Goal: Information Seeking & Learning: Learn about a topic

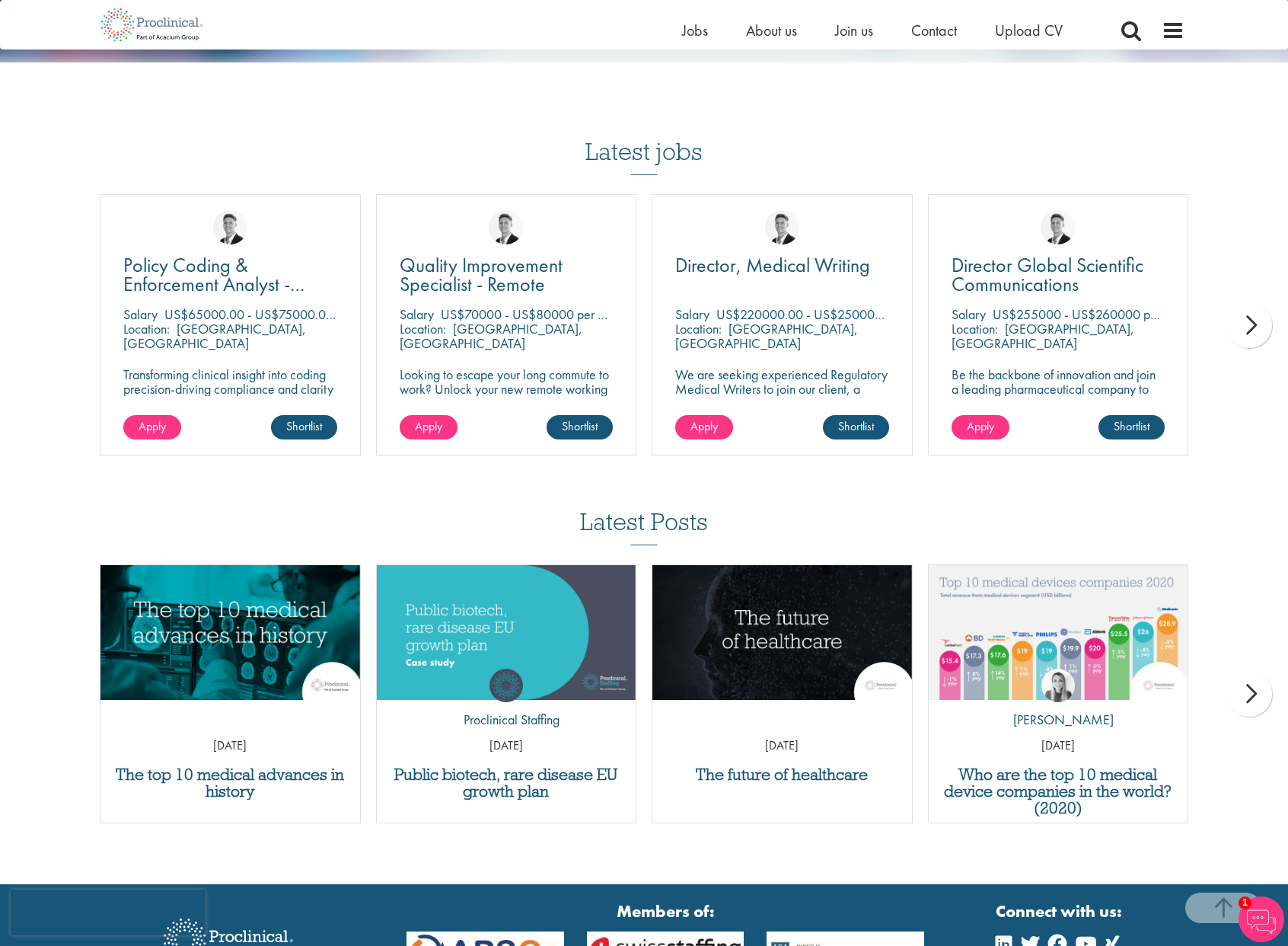
scroll to position [1282, 0]
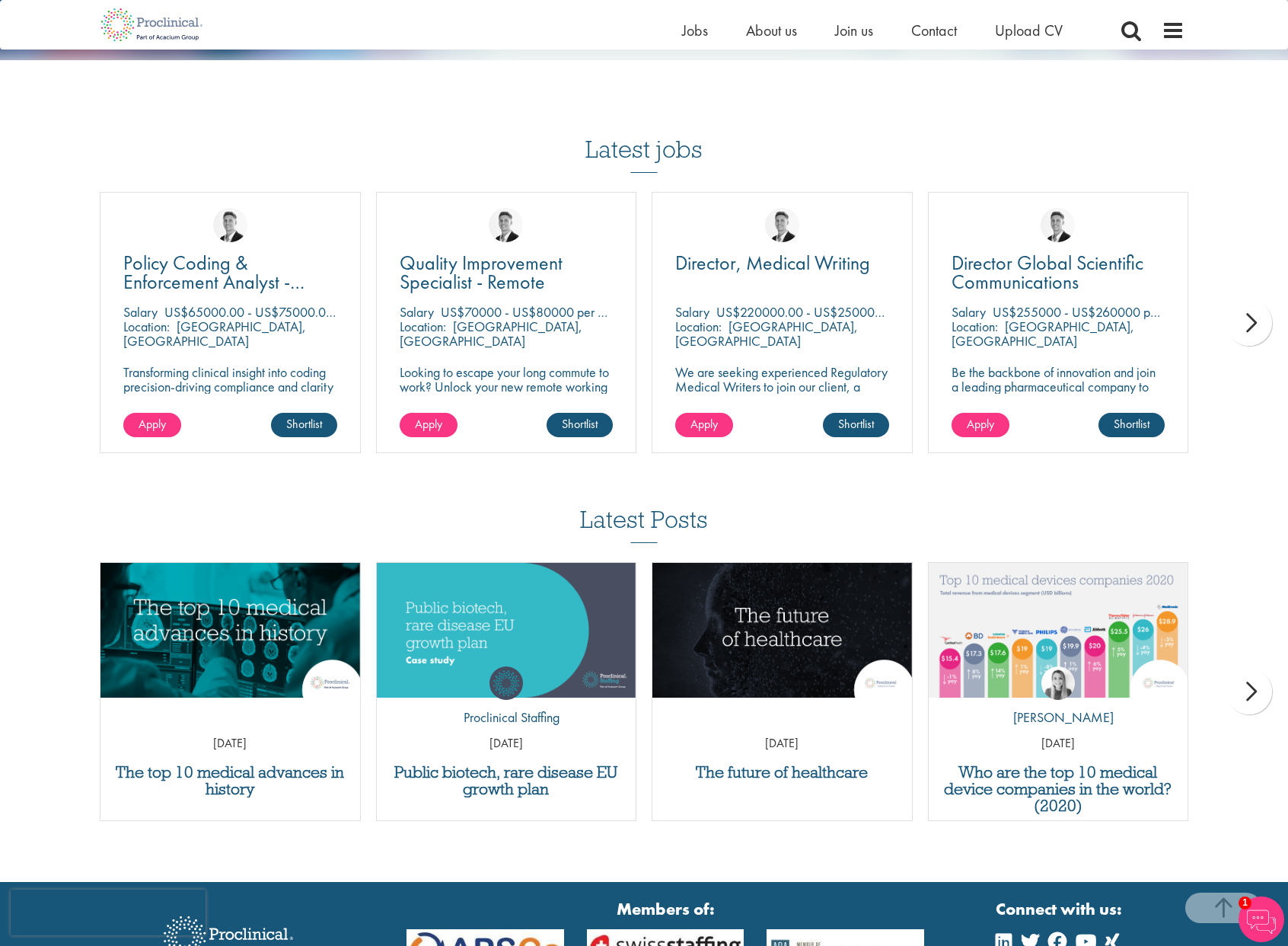
click at [1250, 309] on div "next" at bounding box center [1249, 323] width 46 height 46
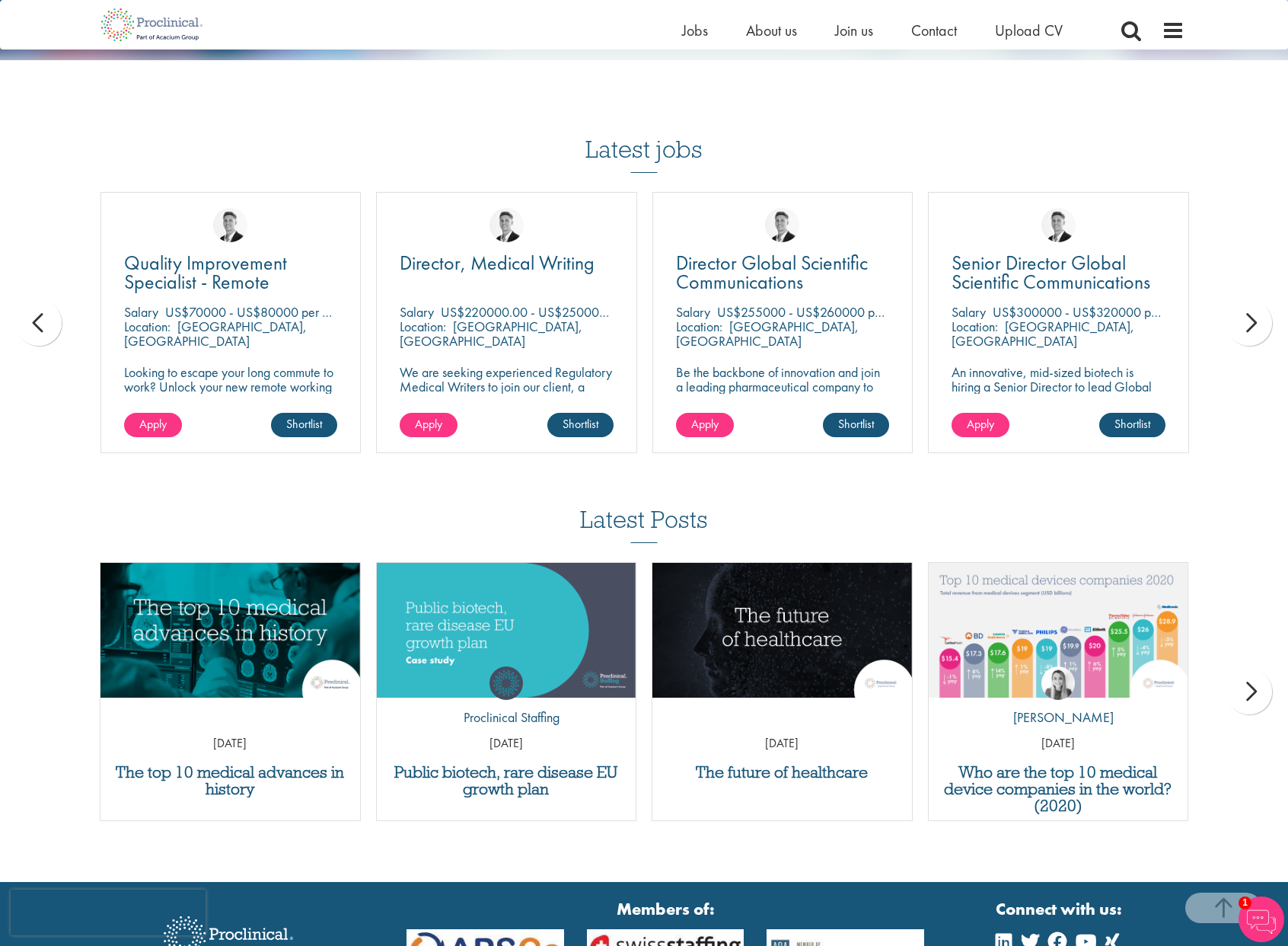
click at [1250, 309] on div "next" at bounding box center [1249, 323] width 46 height 46
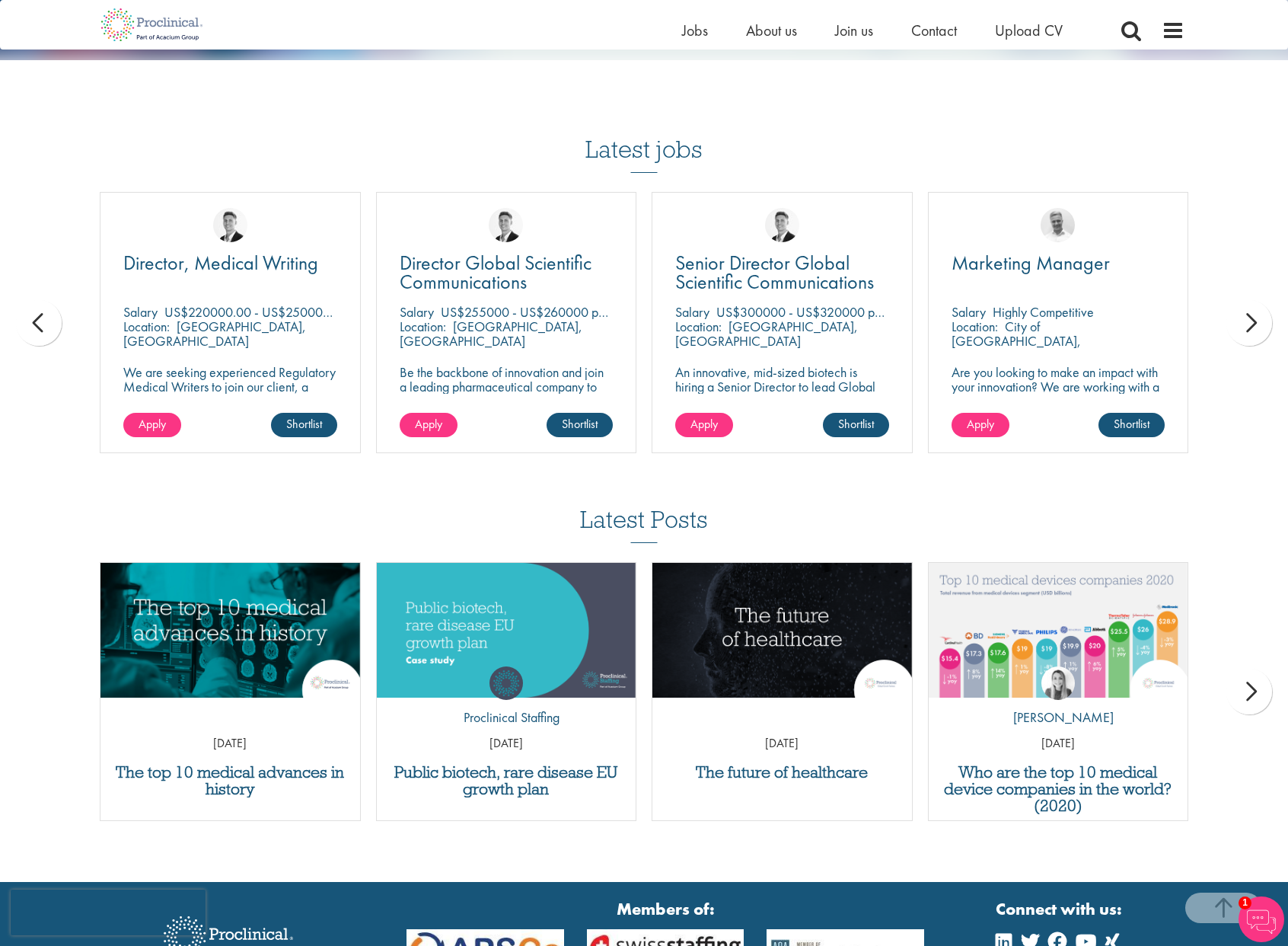
click at [1250, 309] on div "next" at bounding box center [1249, 323] width 46 height 46
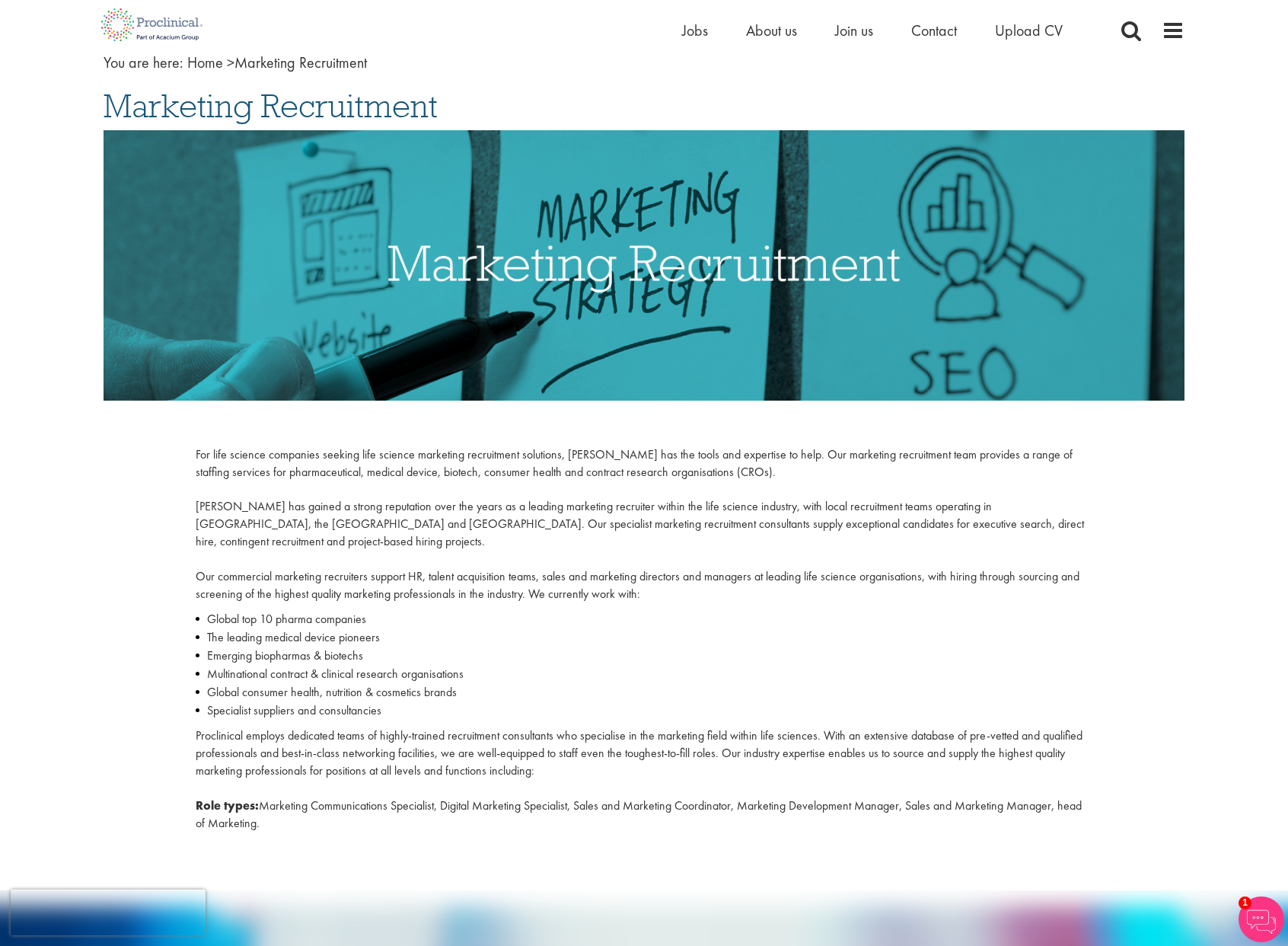
scroll to position [86, 0]
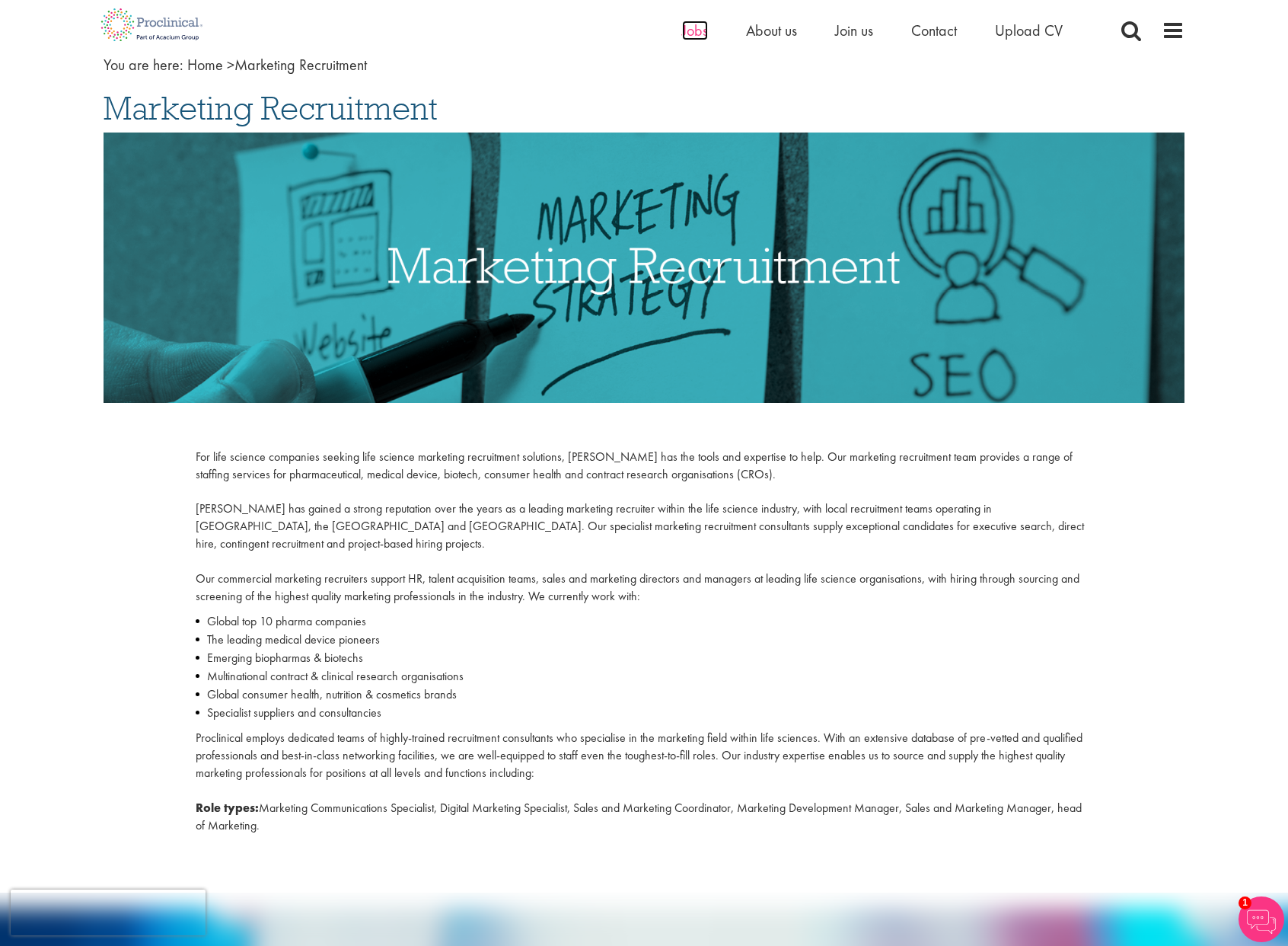
click at [686, 30] on span "Jobs" at bounding box center [694, 30] width 26 height 20
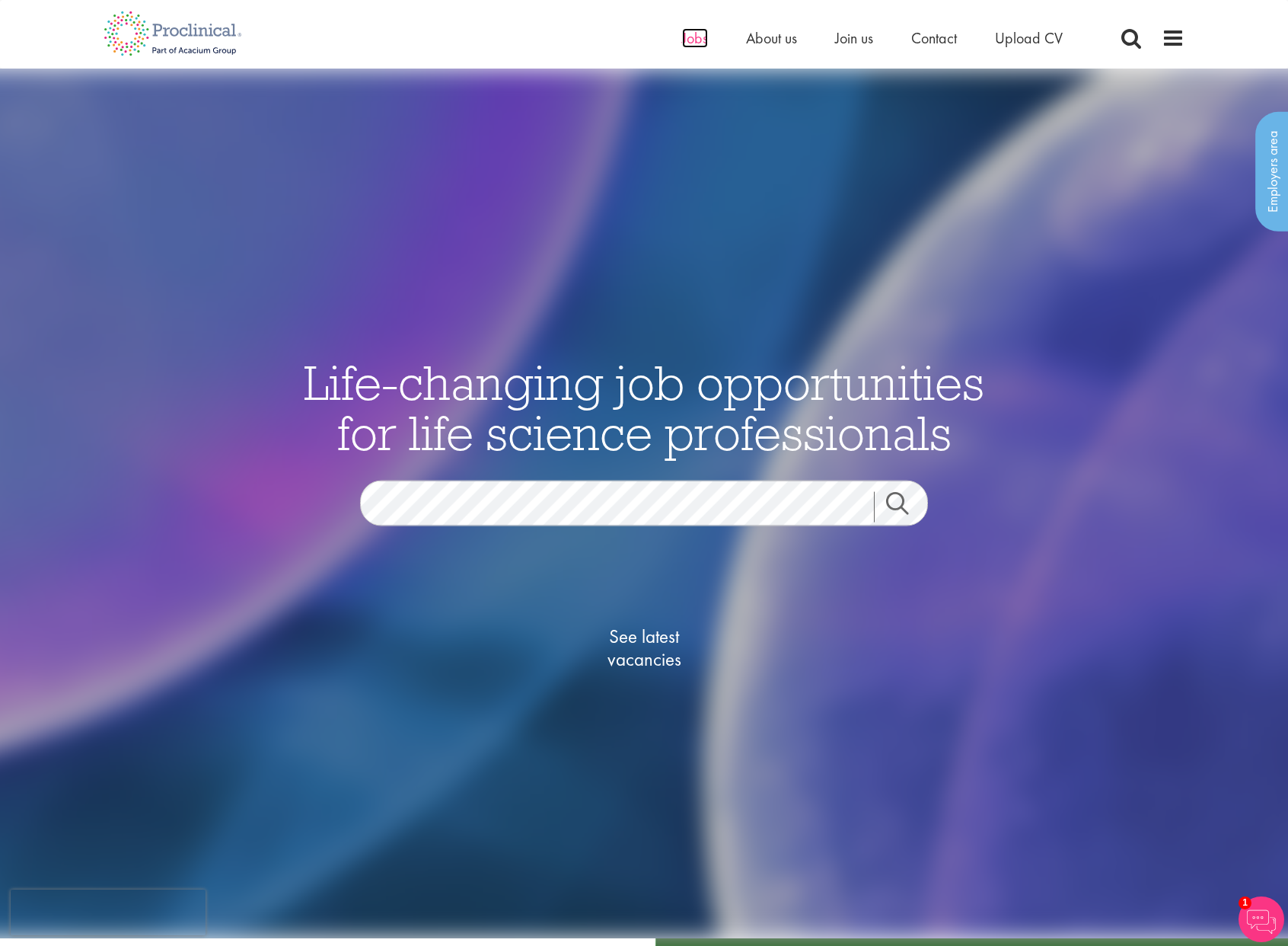
click at [693, 42] on span "Jobs" at bounding box center [694, 38] width 26 height 20
click at [657, 636] on span "See latest vacancies" at bounding box center [644, 648] width 152 height 46
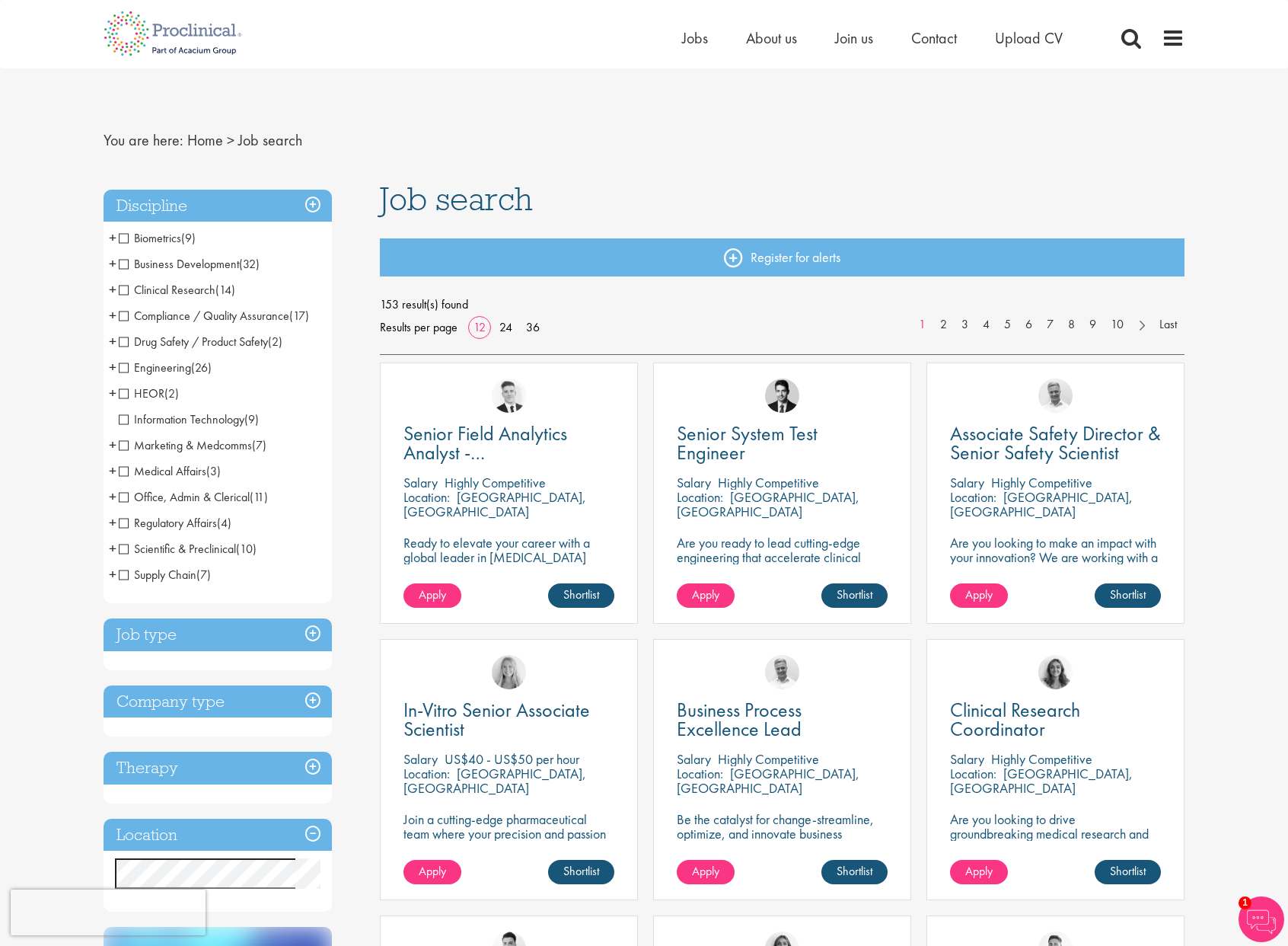
click at [124, 448] on span "Marketing & Medcomms" at bounding box center [185, 445] width 134 height 16
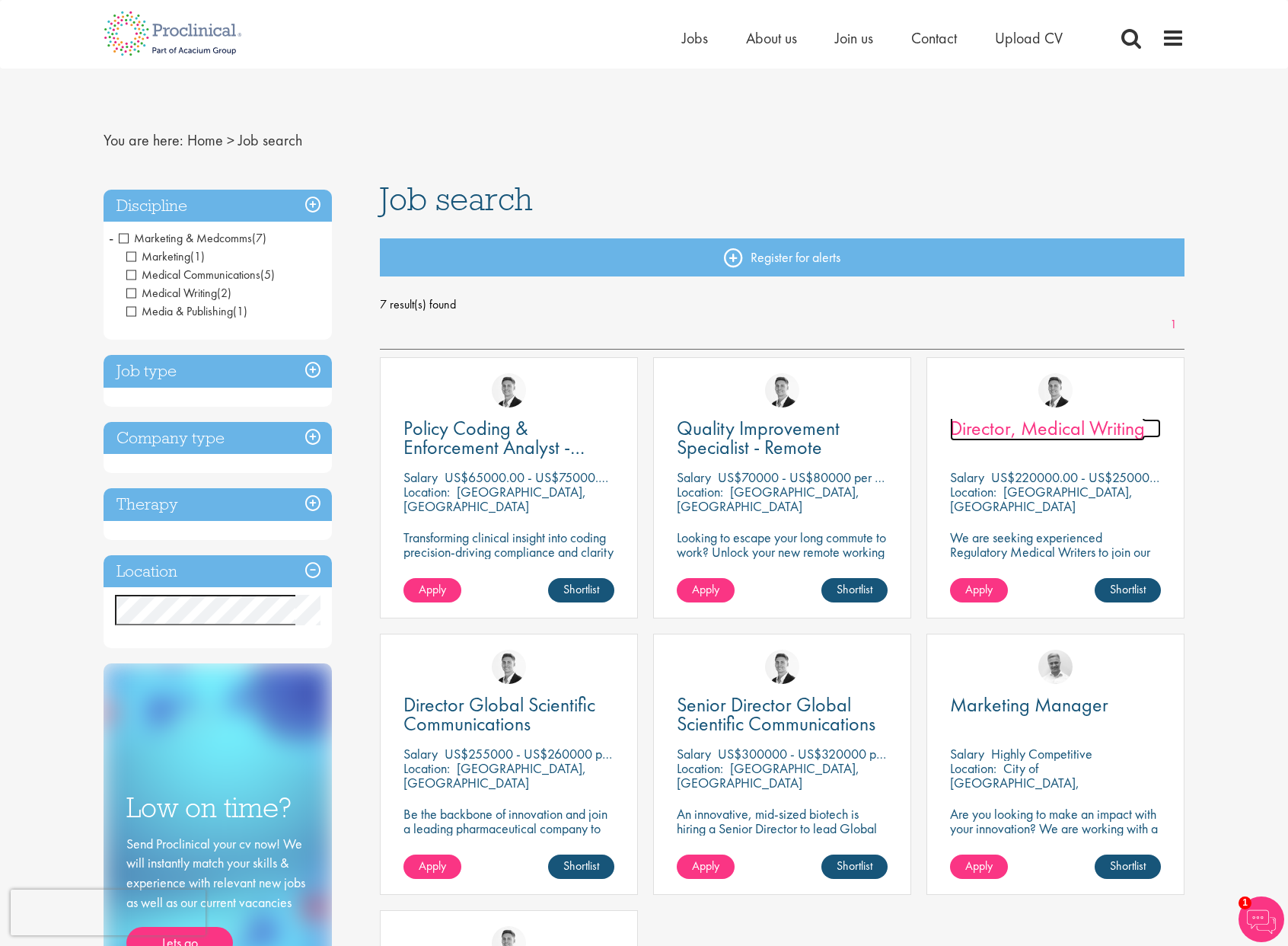
click at [1087, 428] on span "Director, Medical Writing" at bounding box center [1048, 427] width 195 height 26
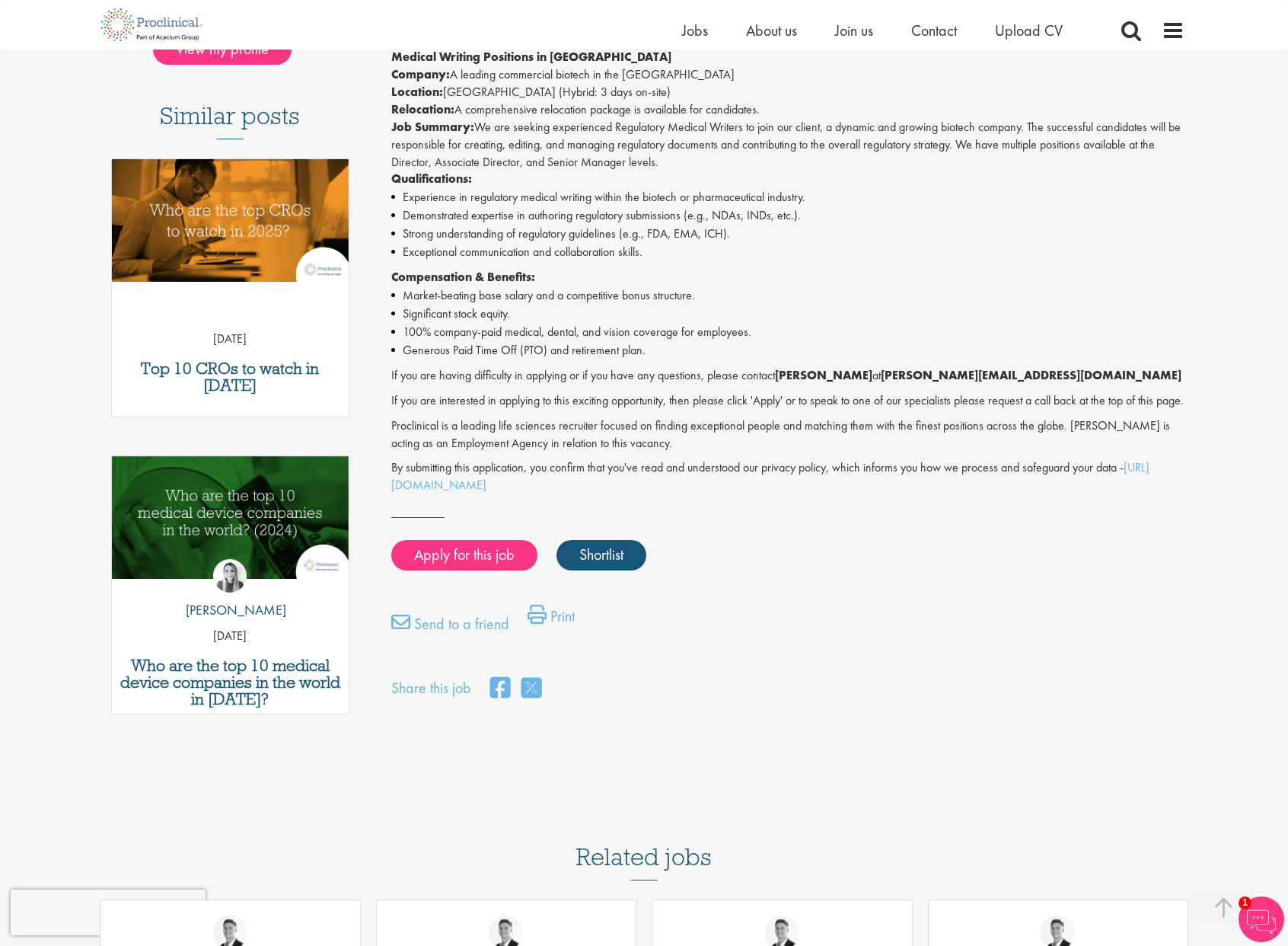
scroll to position [397, 0]
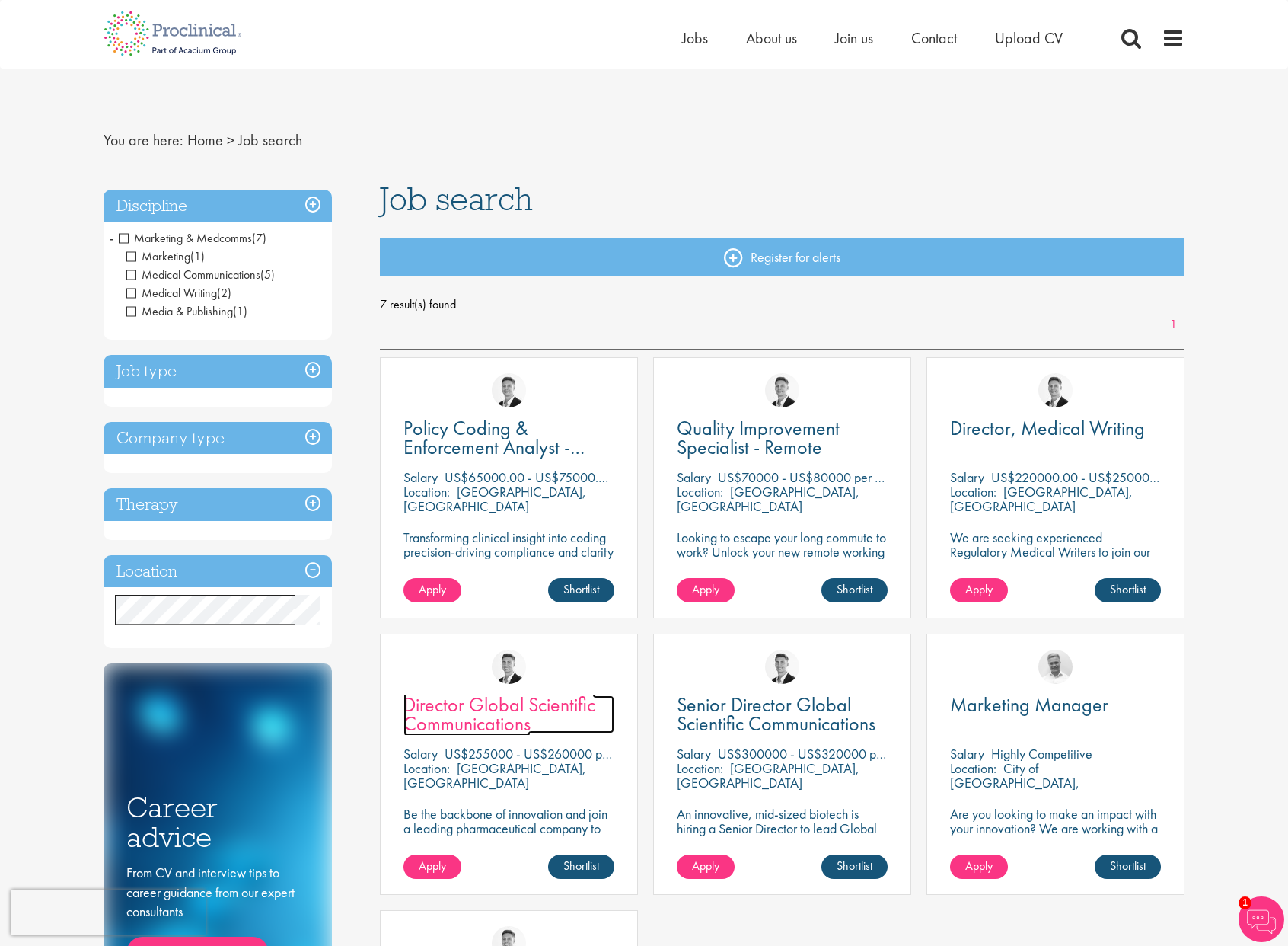
click at [493, 713] on span "Director Global Scientific Communications" at bounding box center [499, 713] width 192 height 45
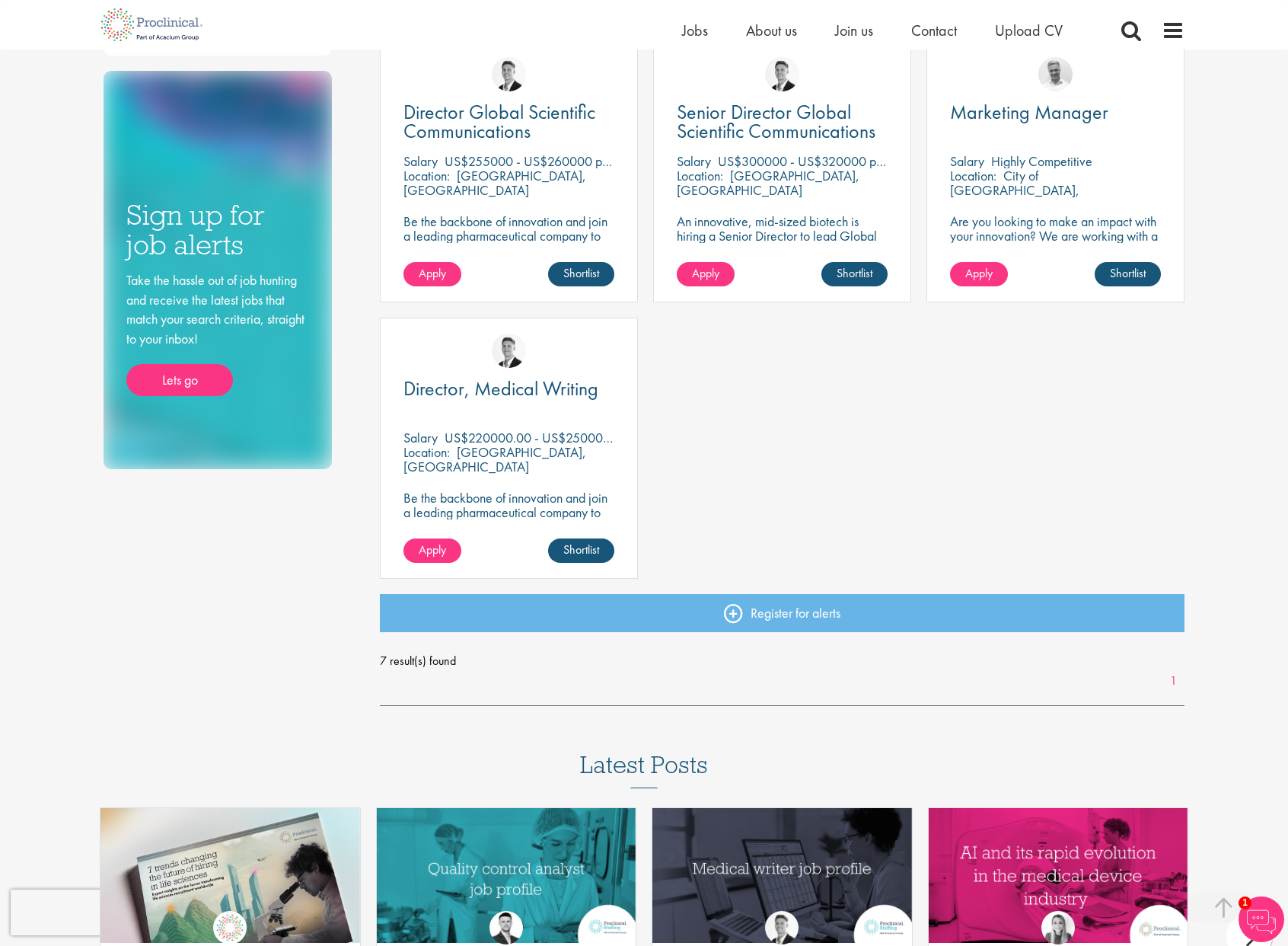
scroll to position [587, 0]
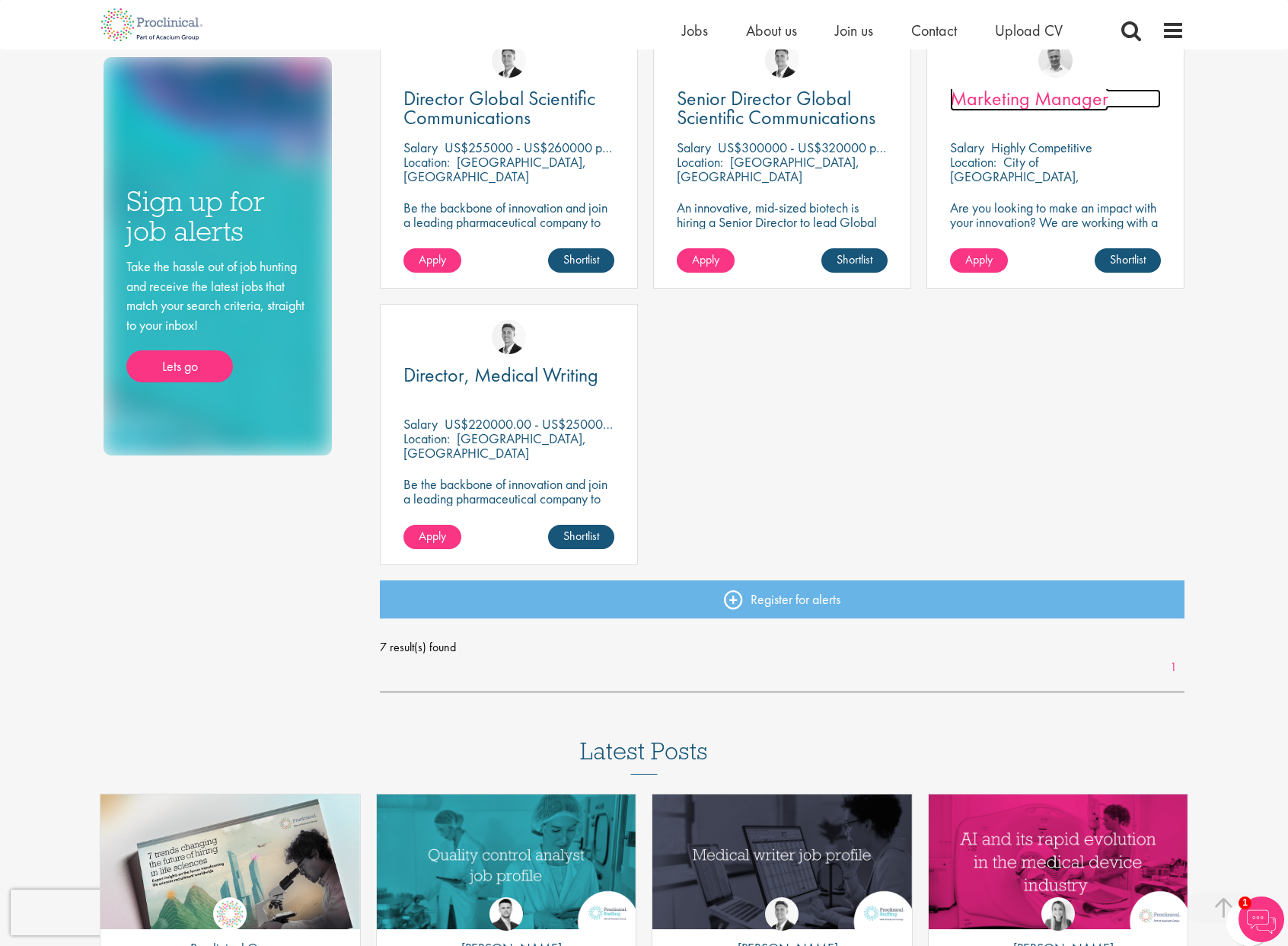
click at [1018, 99] on span "Marketing Manager" at bounding box center [1030, 98] width 159 height 26
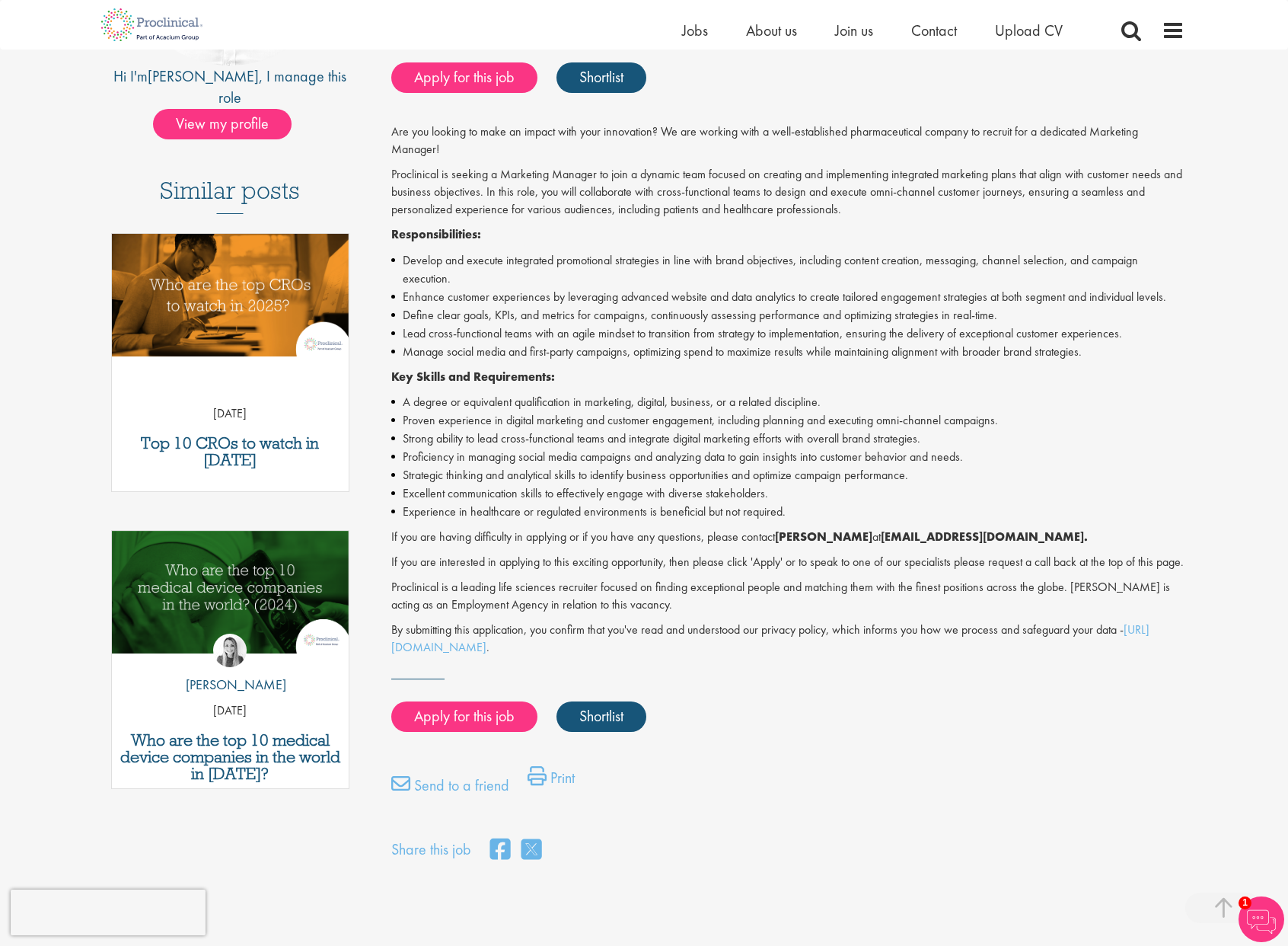
scroll to position [318, 0]
